Goal: Communication & Community: Participate in discussion

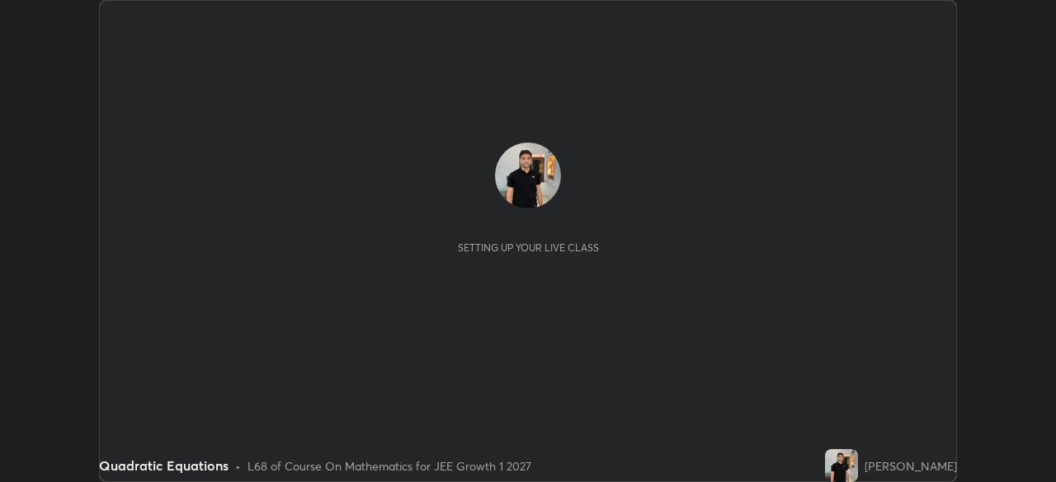
scroll to position [482, 1055]
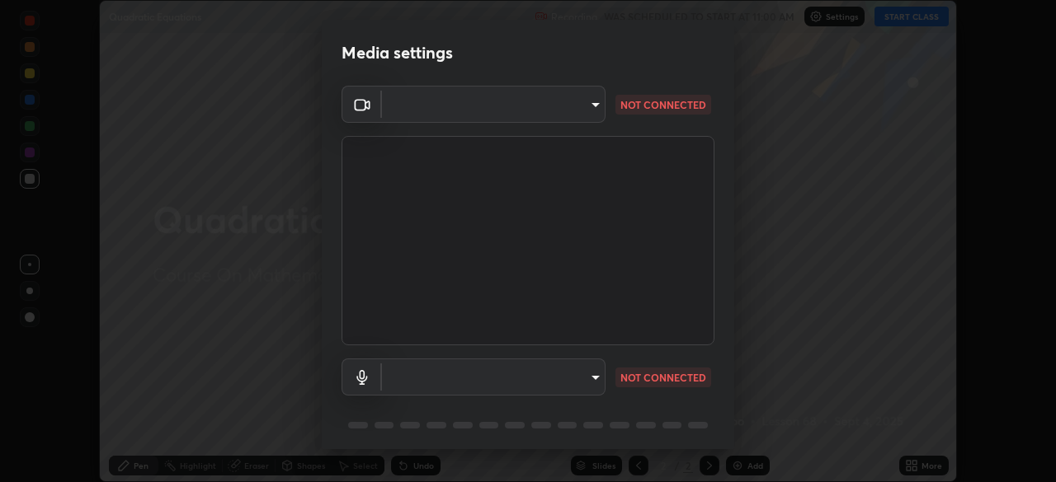
type input "1f9a14f4e709457ebf112205797e18a3e67481265364eba5019e6b99b7ce7553"
type input "communications"
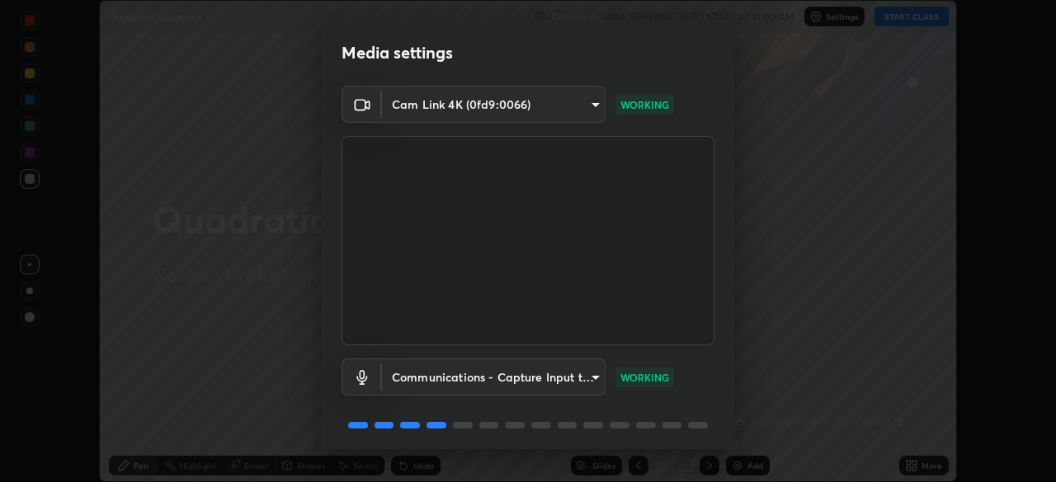
scroll to position [59, 0]
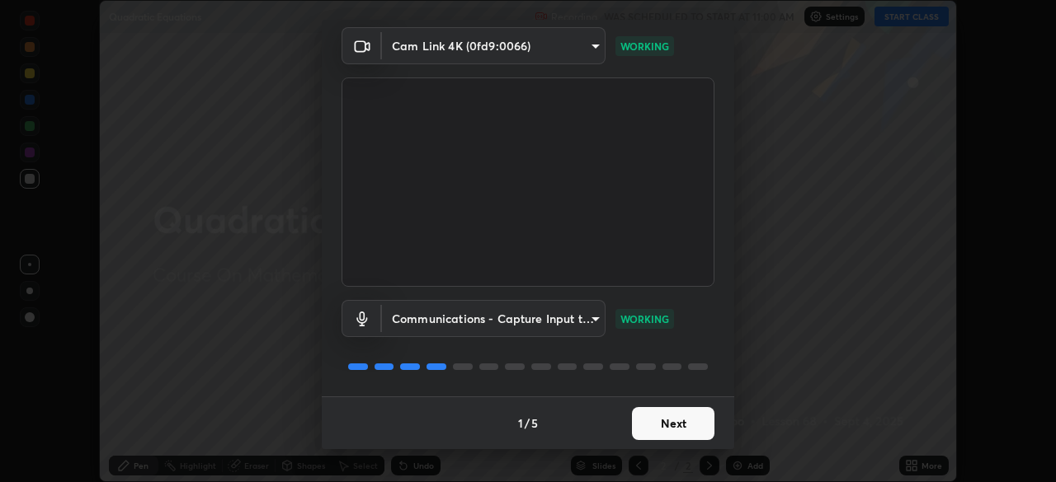
click at [683, 426] on button "Next" at bounding box center [673, 423] width 82 height 33
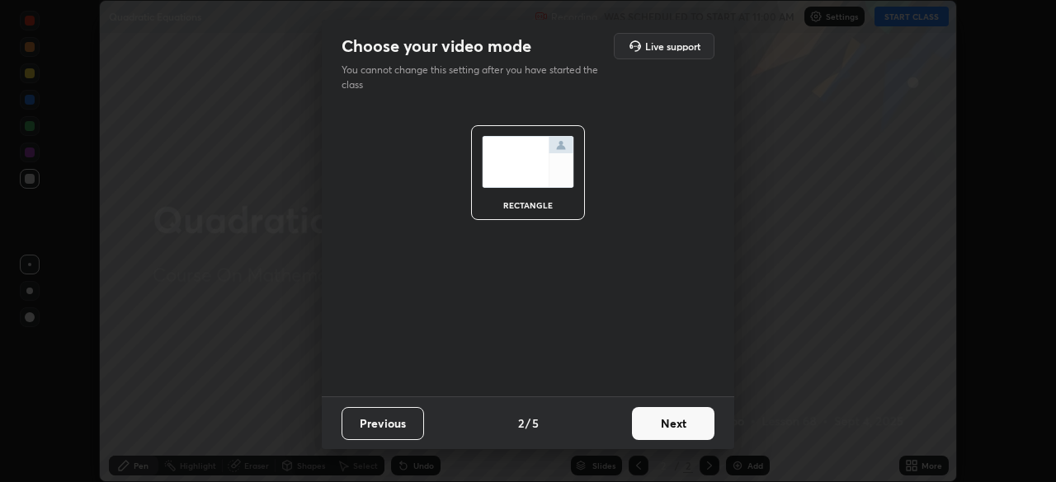
scroll to position [0, 0]
click at [685, 424] on button "Next" at bounding box center [673, 423] width 82 height 33
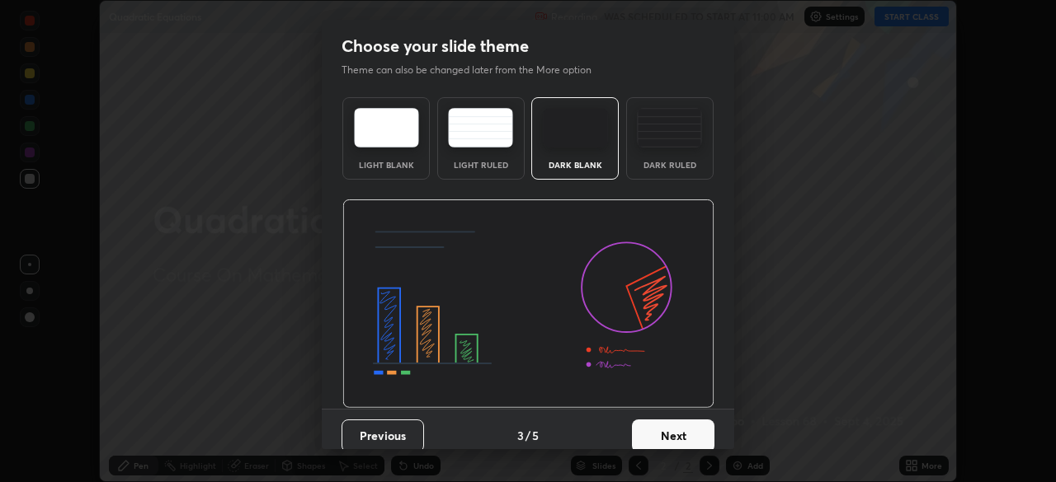
click at [678, 427] on button "Next" at bounding box center [673, 436] width 82 height 33
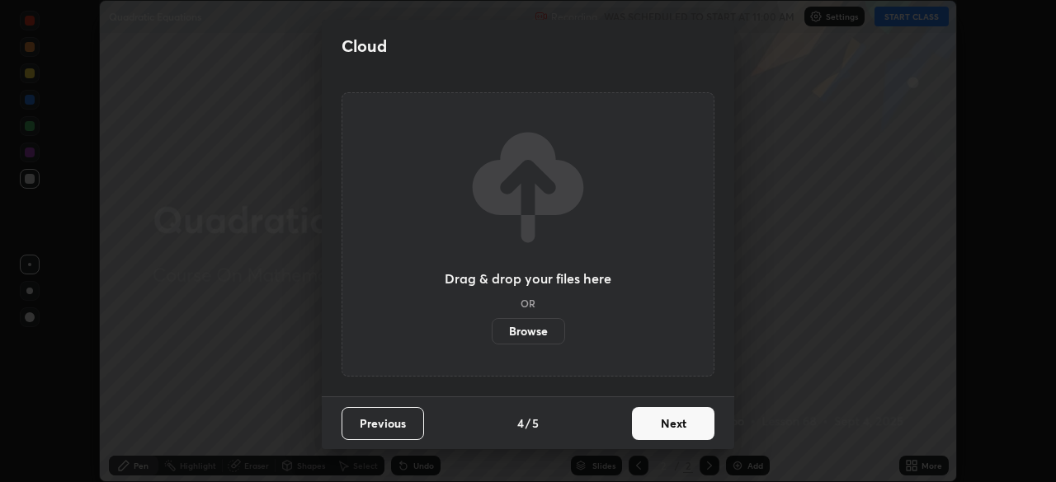
click at [681, 424] on button "Next" at bounding box center [673, 423] width 82 height 33
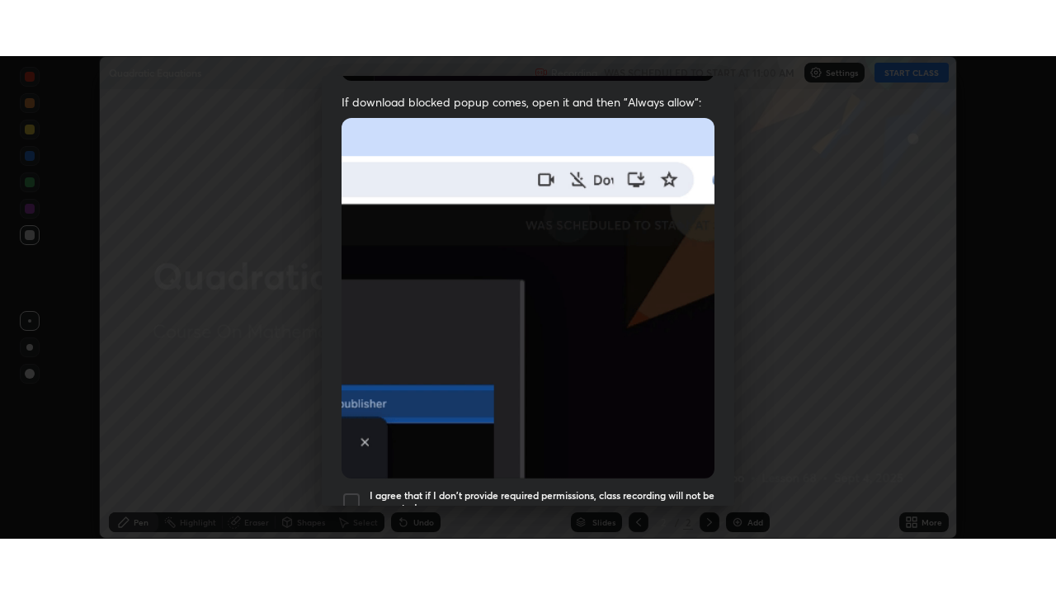
scroll to position [395, 0]
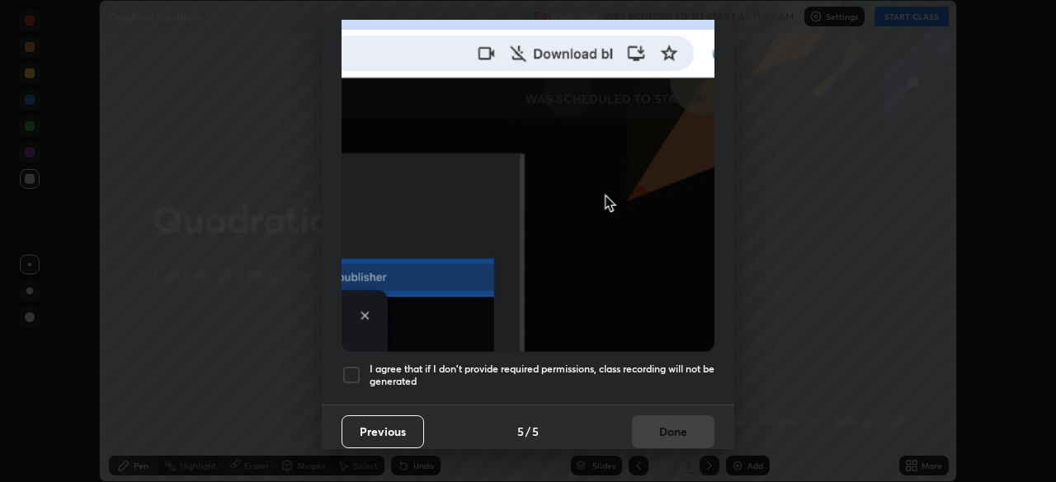
click at [353, 367] on div at bounding box center [351, 375] width 20 height 20
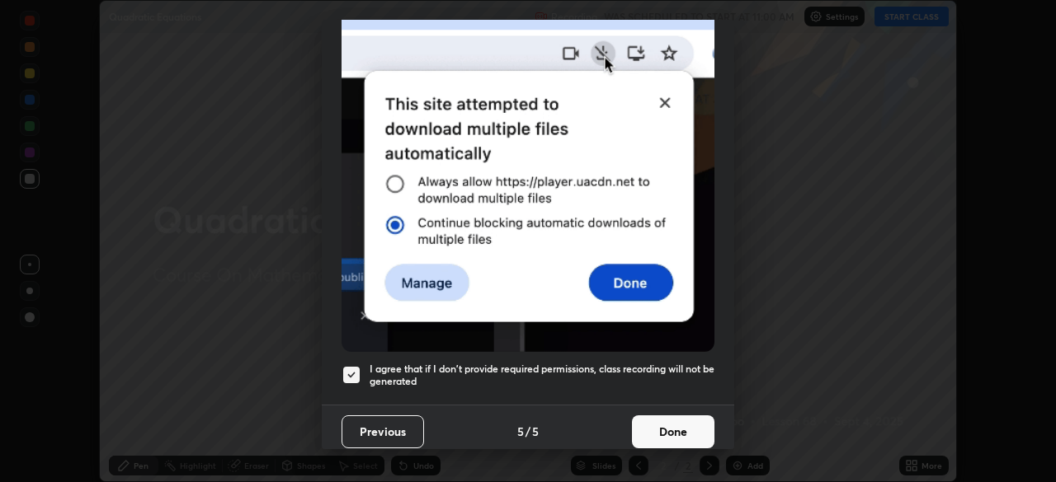
click at [653, 419] on button "Done" at bounding box center [673, 432] width 82 height 33
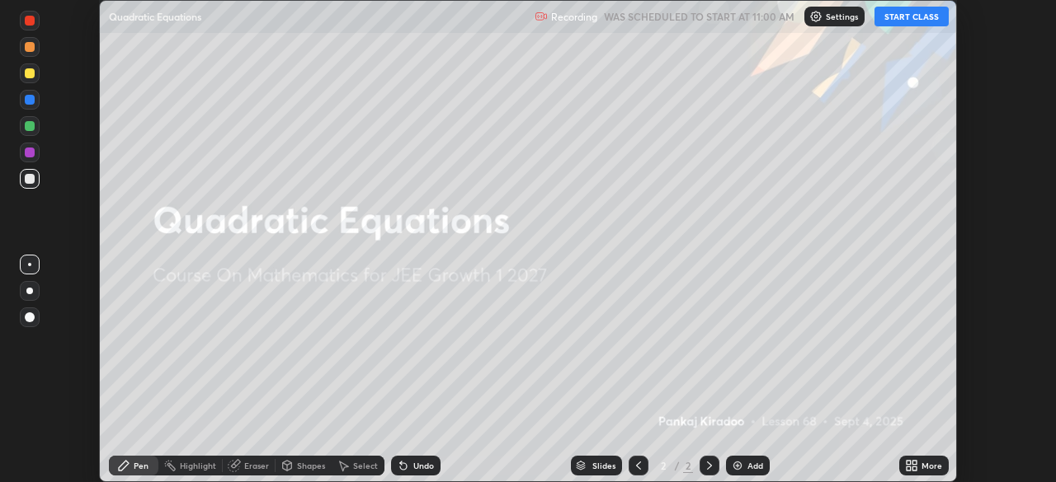
click at [914, 463] on icon at bounding box center [914, 463] width 4 height 4
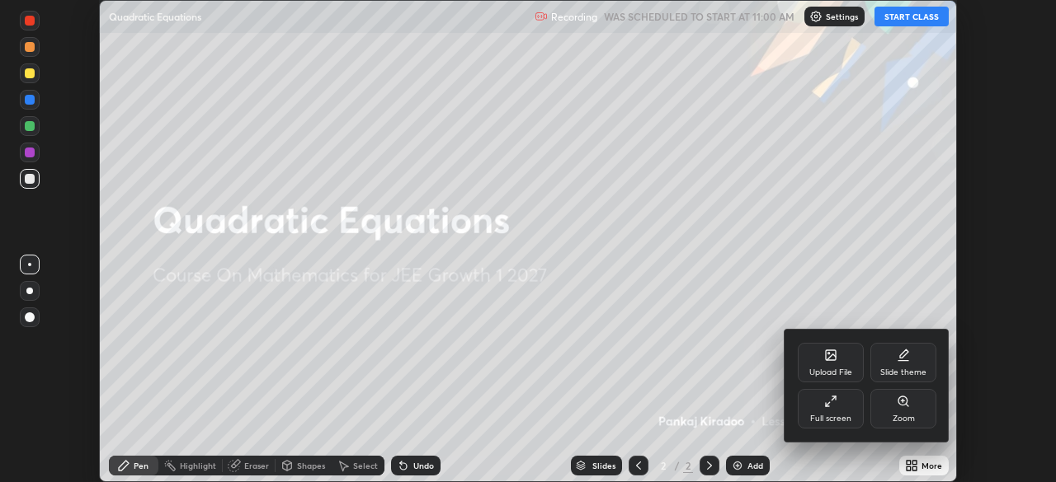
click at [846, 402] on div "Full screen" at bounding box center [831, 409] width 66 height 40
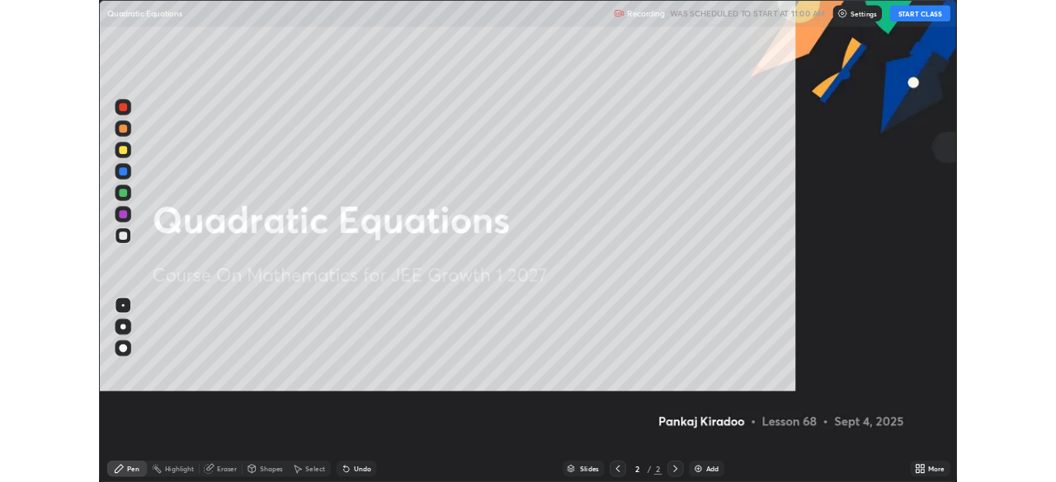
scroll to position [594, 1056]
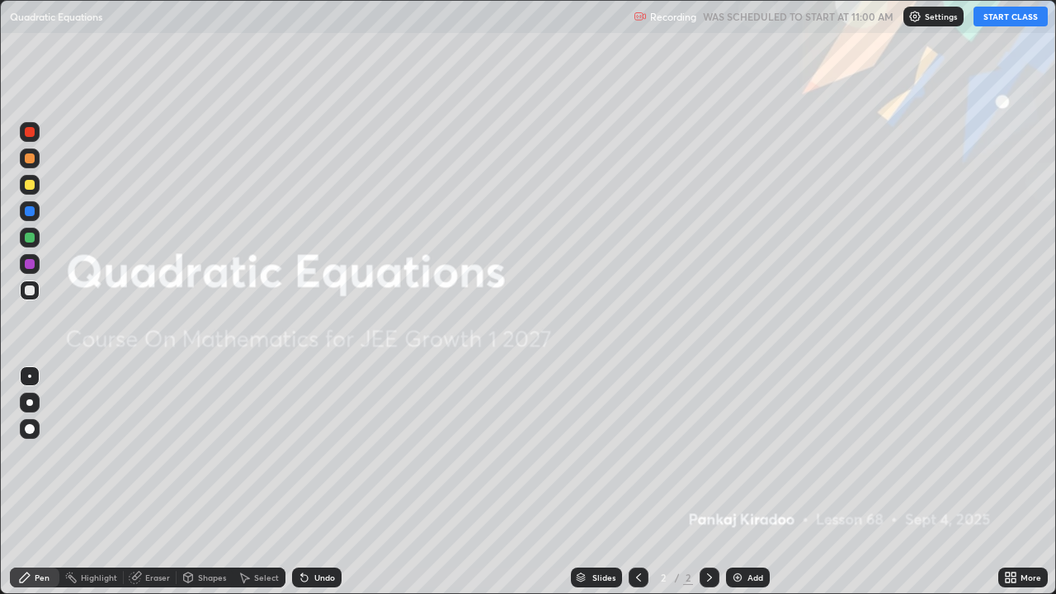
click at [1007, 18] on button "START CLASS" at bounding box center [1010, 17] width 74 height 20
click at [740, 482] on img at bounding box center [737, 577] width 13 height 13
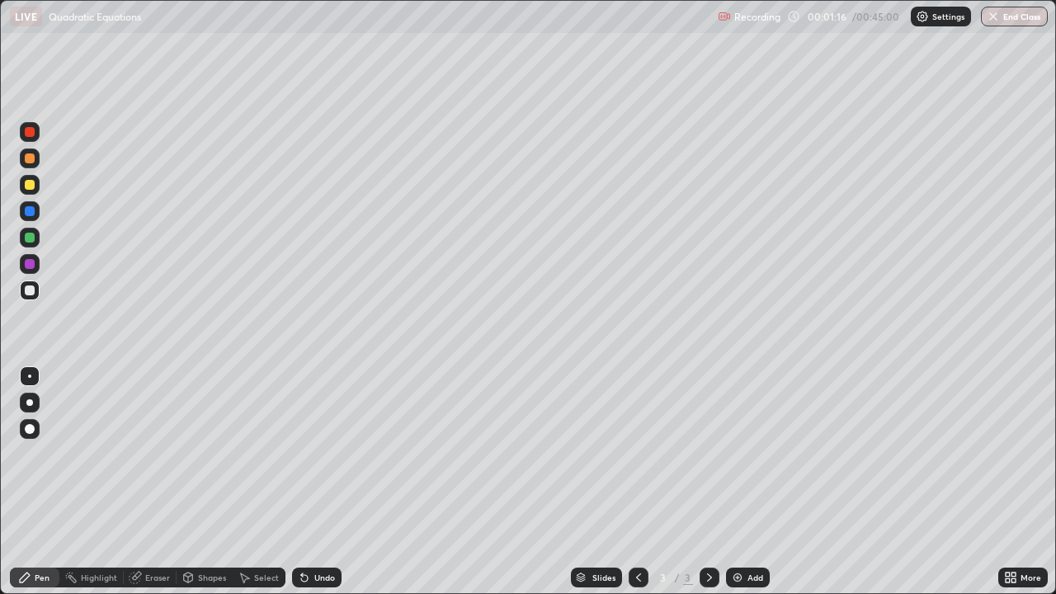
click at [31, 185] on div at bounding box center [30, 185] width 10 height 10
click at [151, 482] on div "Eraser" at bounding box center [150, 577] width 53 height 20
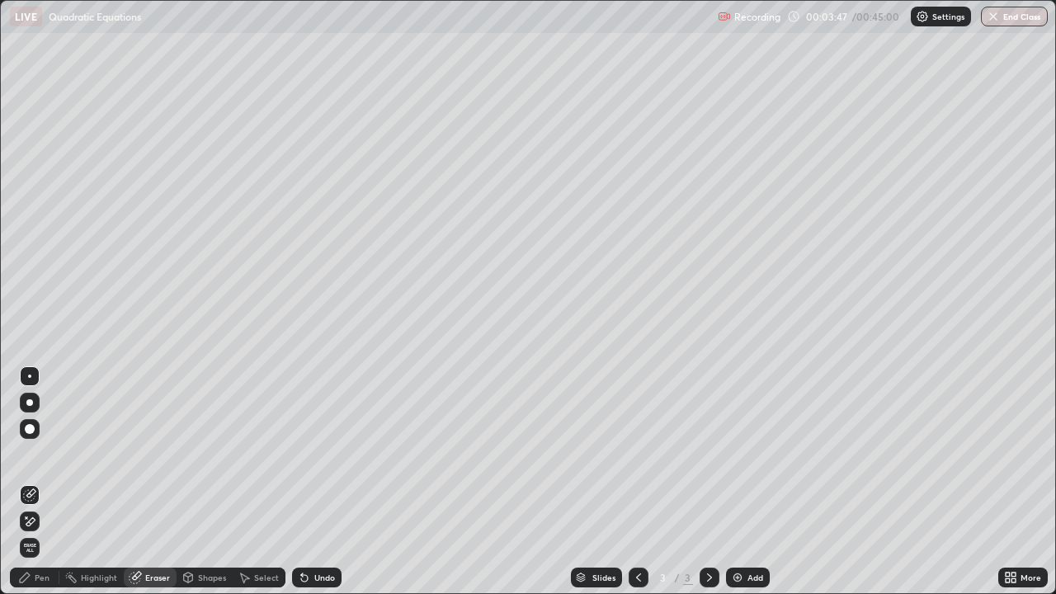
click at [38, 482] on div "Pen" at bounding box center [34, 577] width 49 height 20
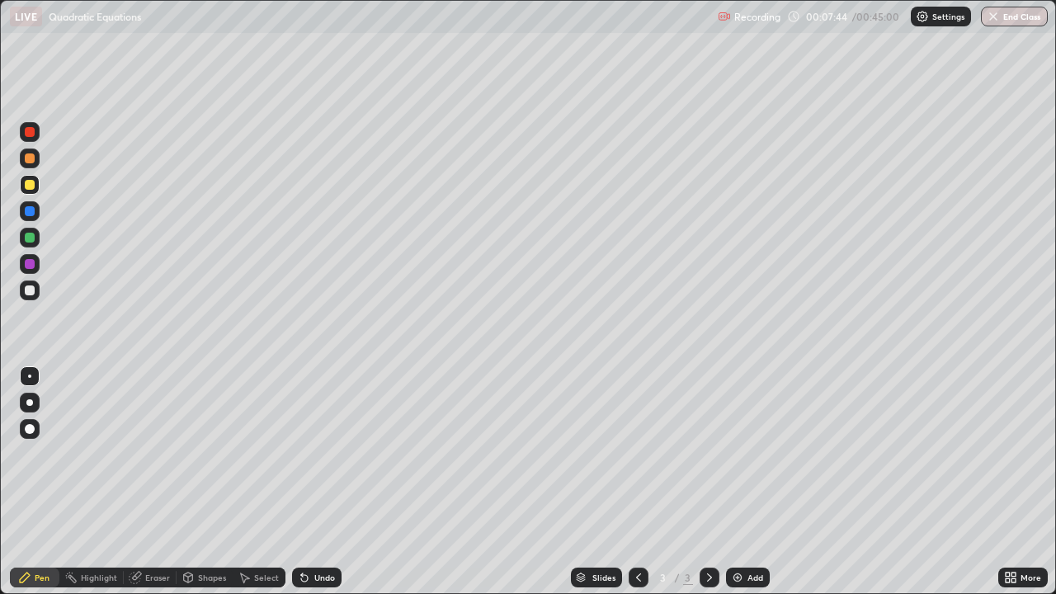
click at [750, 482] on div "Add" at bounding box center [755, 577] width 16 height 8
click at [646, 482] on div at bounding box center [638, 577] width 20 height 20
click at [756, 482] on div "Add" at bounding box center [748, 577] width 44 height 20
click at [153, 482] on div "Eraser" at bounding box center [157, 577] width 25 height 8
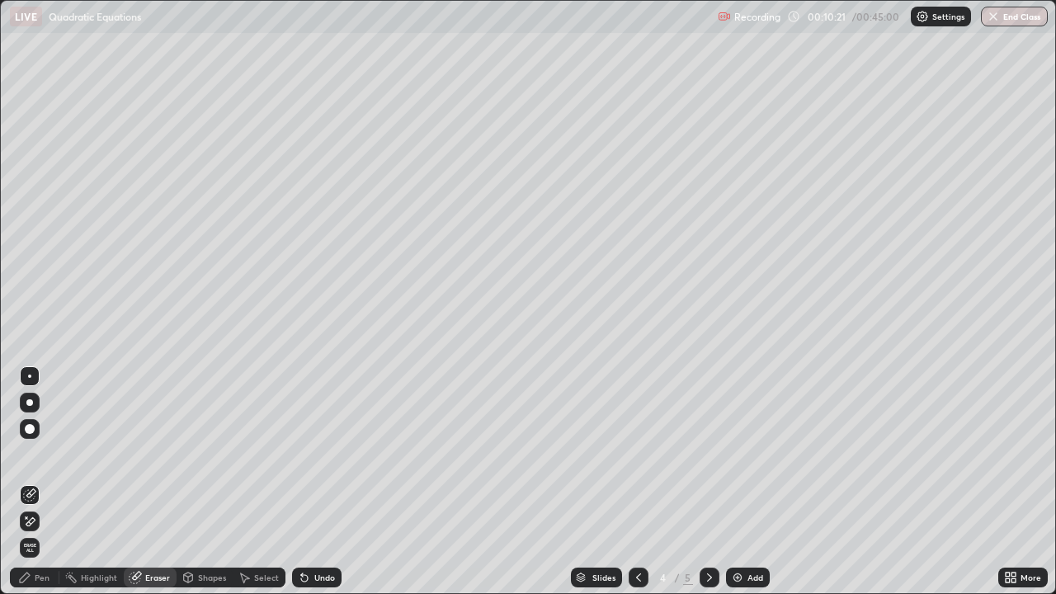
click at [40, 482] on div "Pen" at bounding box center [42, 577] width 15 height 8
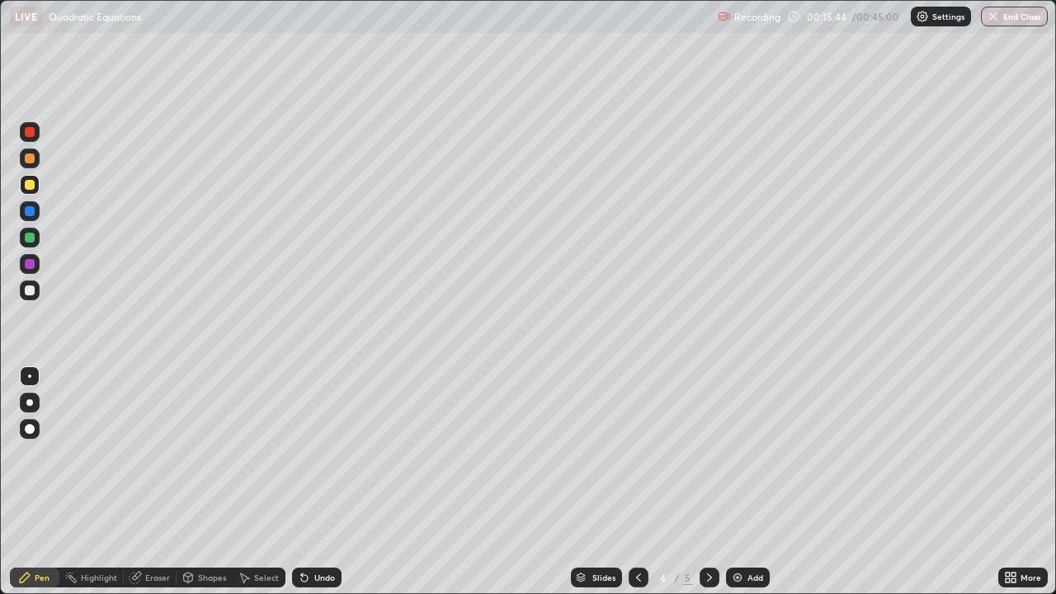
click at [760, 482] on div "Add" at bounding box center [755, 577] width 16 height 8
click at [645, 482] on div at bounding box center [638, 577] width 20 height 20
click at [741, 482] on img at bounding box center [737, 577] width 13 height 13
click at [315, 482] on div "Undo" at bounding box center [316, 577] width 49 height 20
click at [313, 482] on div "Undo" at bounding box center [316, 577] width 49 height 20
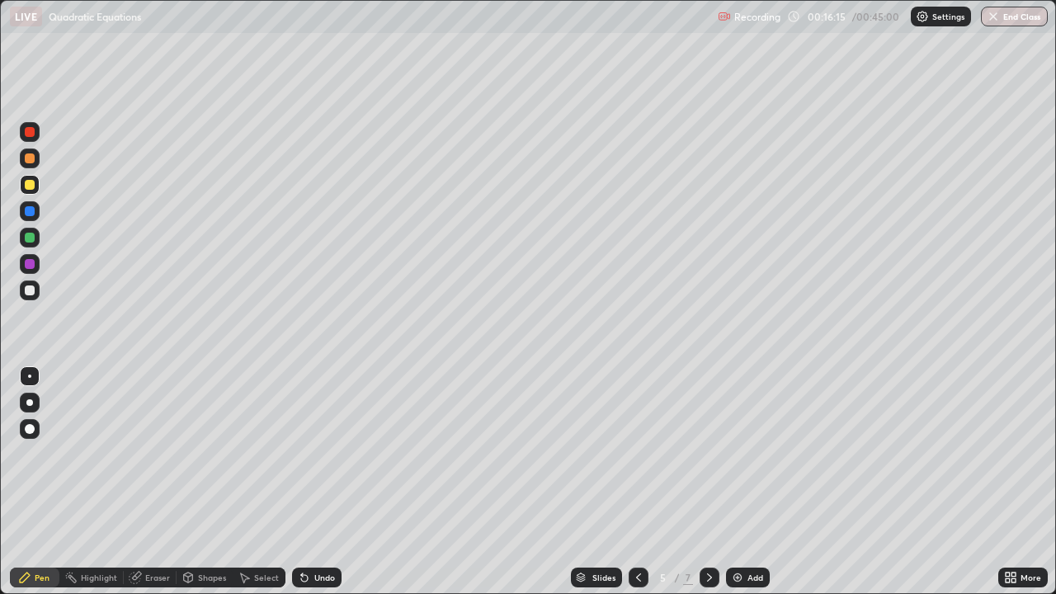
click at [313, 482] on div "Undo" at bounding box center [316, 577] width 49 height 20
click at [148, 482] on div "Eraser" at bounding box center [157, 577] width 25 height 8
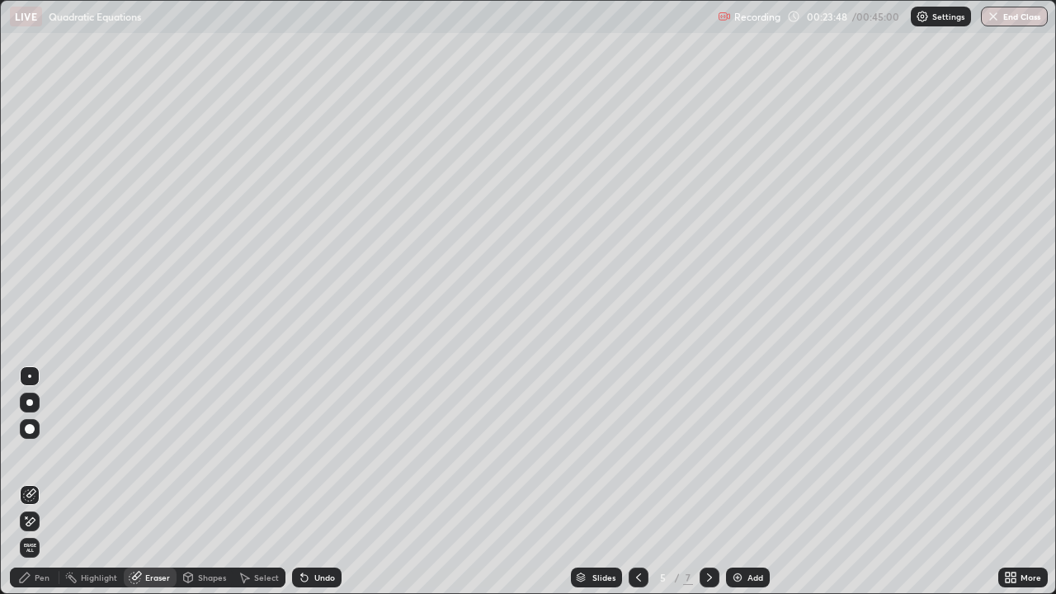
click at [49, 482] on div "Pen" at bounding box center [42, 577] width 15 height 8
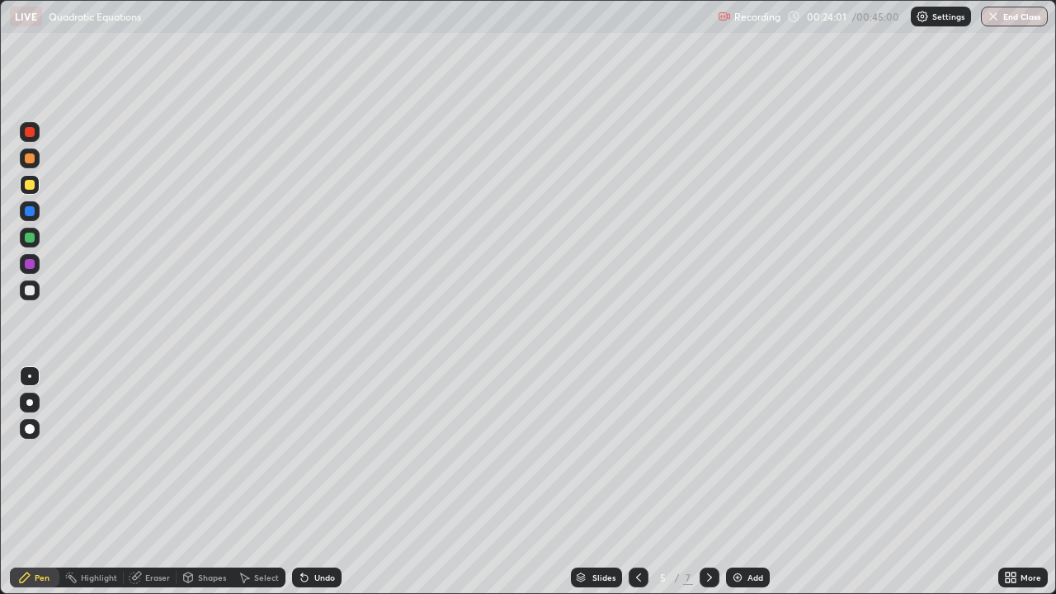
click at [736, 482] on img at bounding box center [737, 577] width 13 height 13
click at [314, 482] on div "Undo" at bounding box center [324, 577] width 21 height 8
click at [309, 482] on div "Undo" at bounding box center [316, 577] width 49 height 20
click at [33, 241] on div at bounding box center [30, 238] width 10 height 10
click at [738, 482] on img at bounding box center [737, 577] width 13 height 13
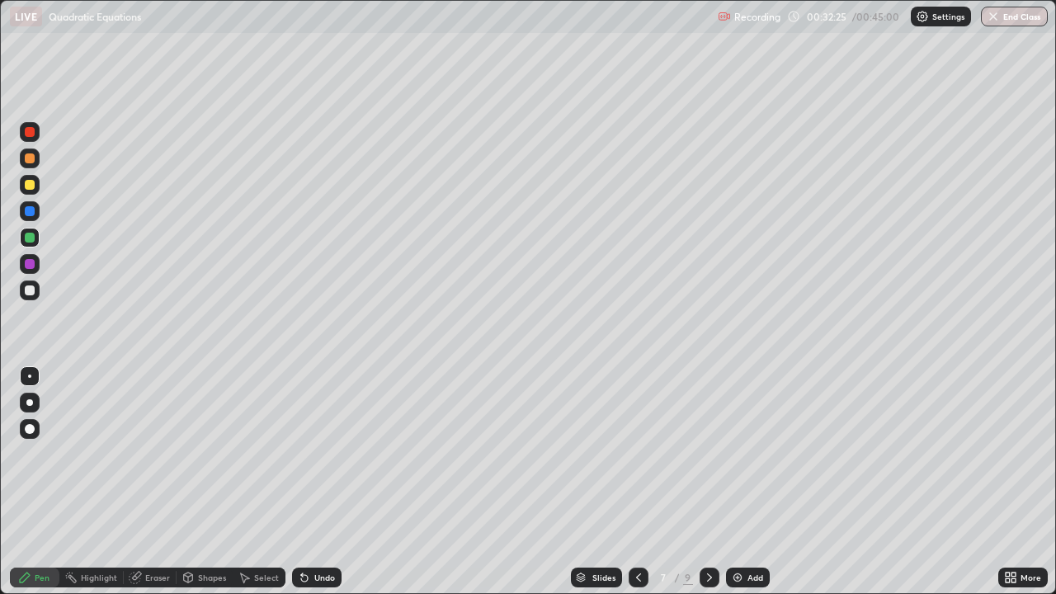
click at [30, 186] on div at bounding box center [30, 185] width 10 height 10
click at [309, 482] on div "Undo" at bounding box center [316, 577] width 49 height 20
click at [311, 482] on div "Undo" at bounding box center [316, 577] width 49 height 20
click at [155, 482] on div "Eraser" at bounding box center [157, 577] width 25 height 8
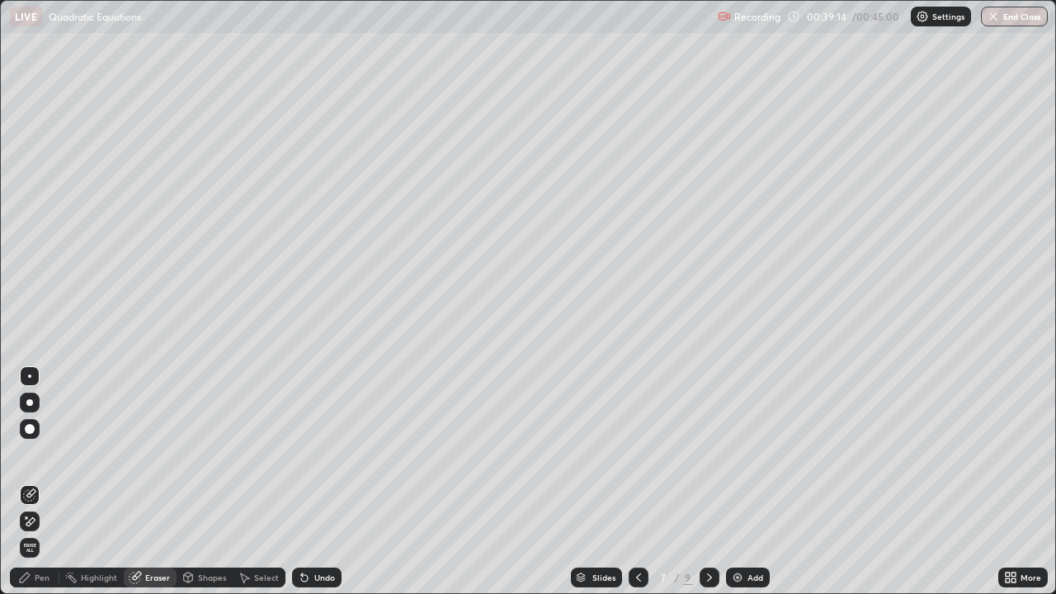
click at [41, 482] on div "Pen" at bounding box center [42, 577] width 15 height 8
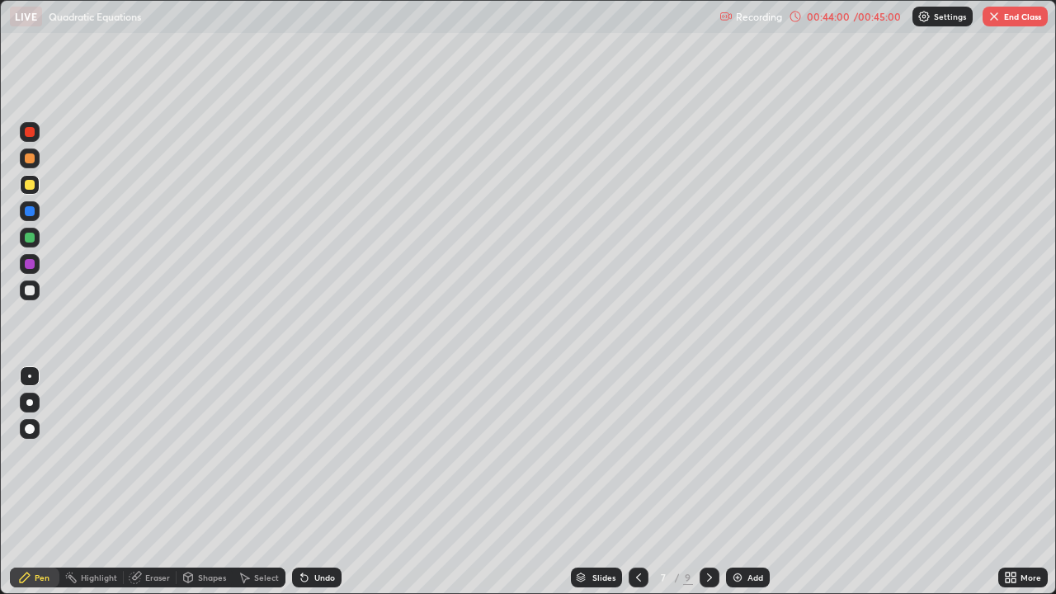
click at [796, 16] on icon at bounding box center [794, 16] width 13 height 13
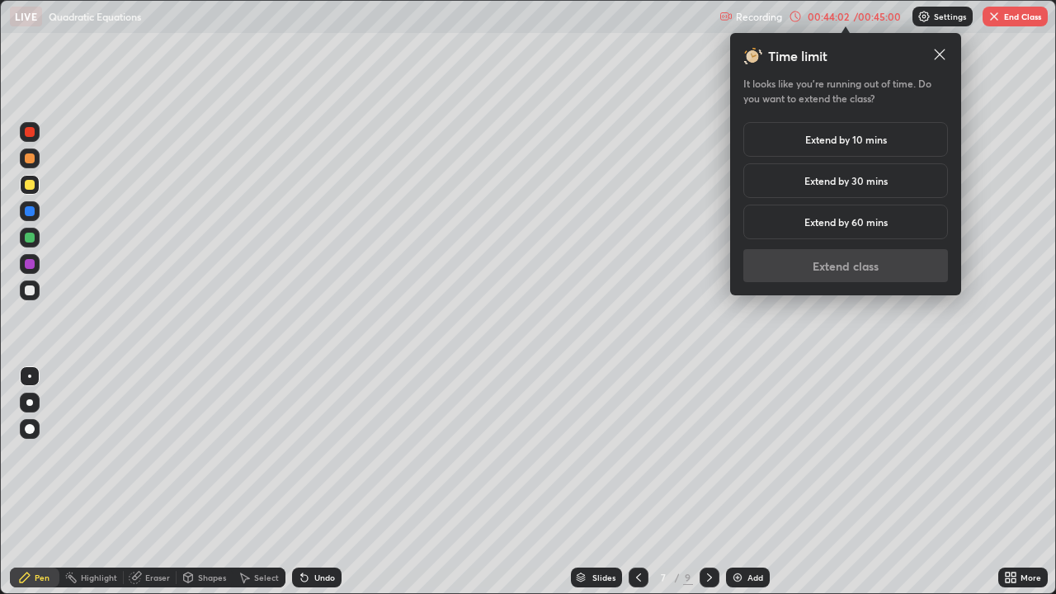
click at [864, 144] on h5 "Extend by 10 mins" at bounding box center [846, 139] width 82 height 15
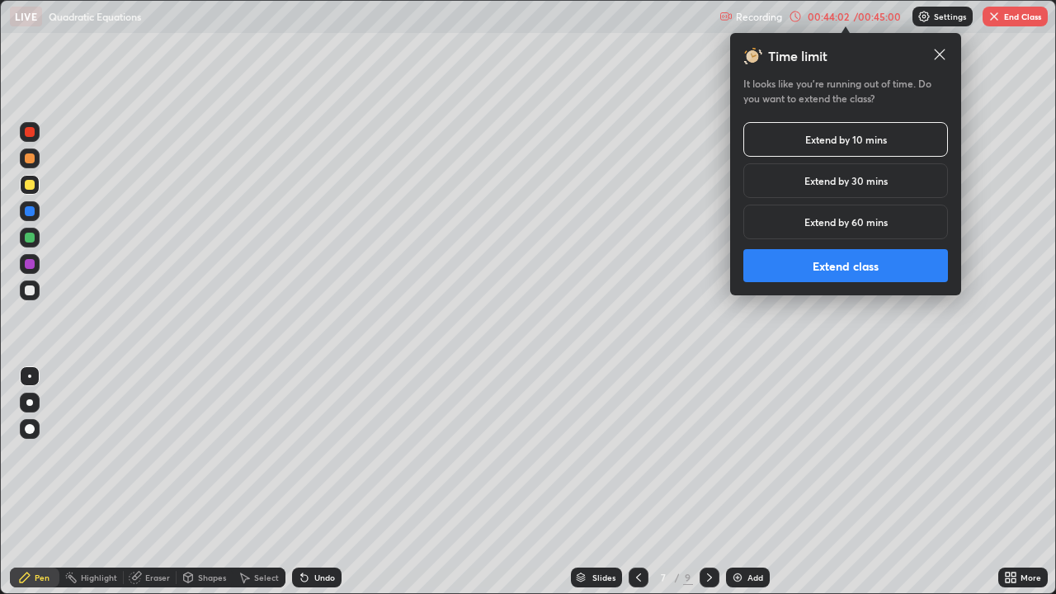
click at [916, 266] on button "Extend class" at bounding box center [845, 265] width 205 height 33
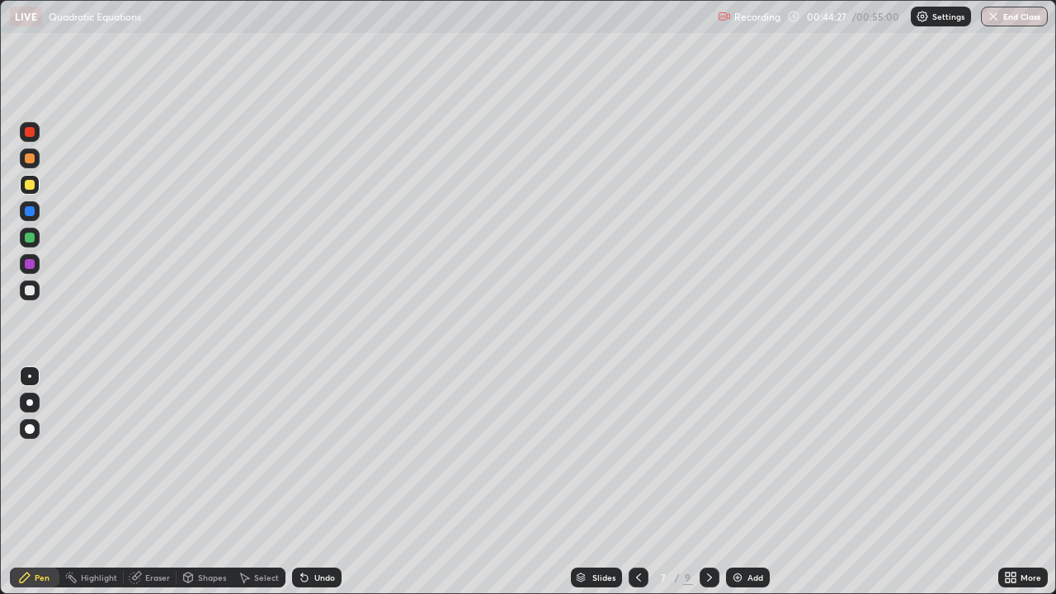
click at [752, 482] on div "Add" at bounding box center [755, 577] width 16 height 8
click at [33, 189] on div at bounding box center [30, 185] width 20 height 20
click at [1000, 17] on button "End Class" at bounding box center [1014, 17] width 65 height 20
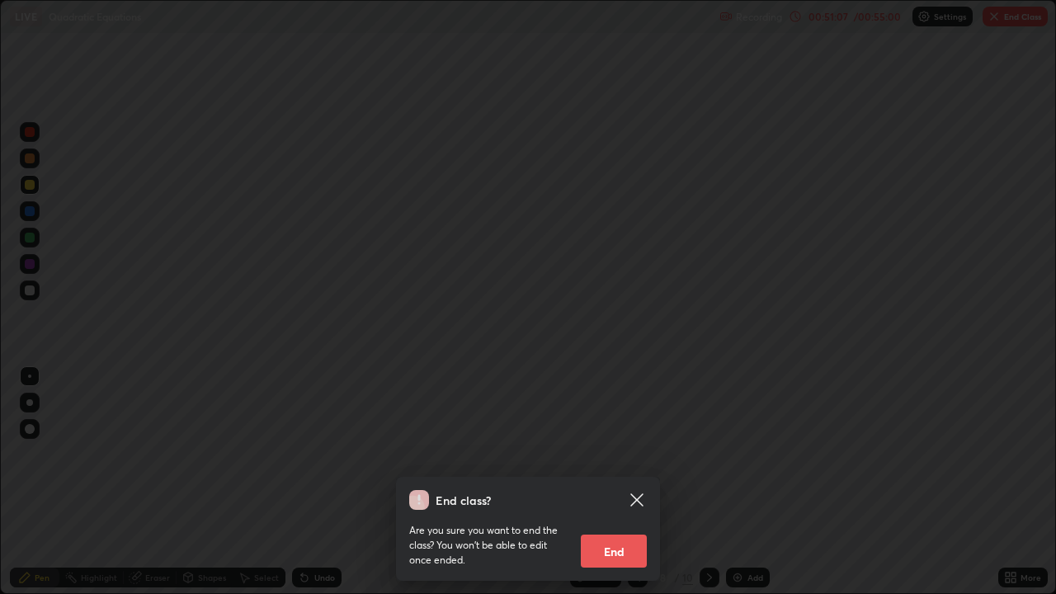
click at [605, 482] on button "End" at bounding box center [614, 550] width 66 height 33
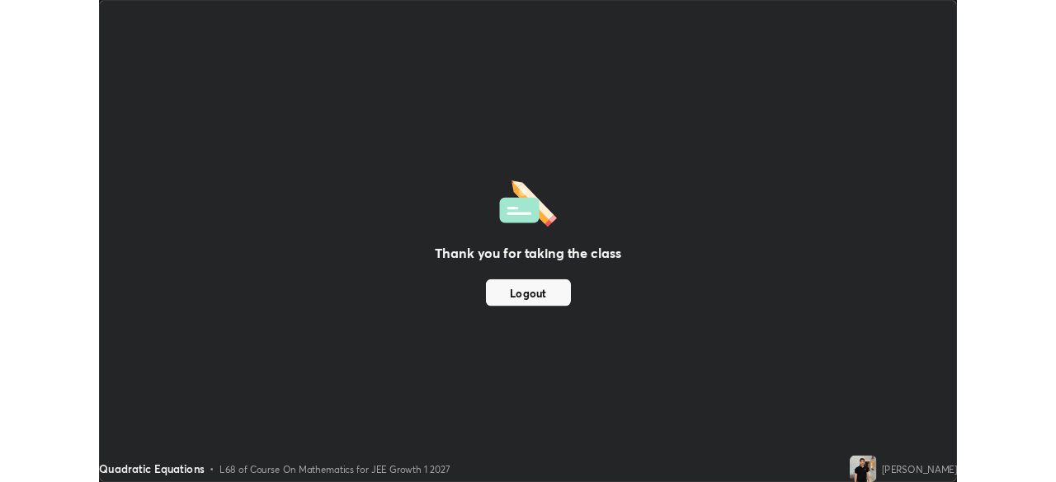
scroll to position [81993, 81419]
